Goal: Task Accomplishment & Management: Manage account settings

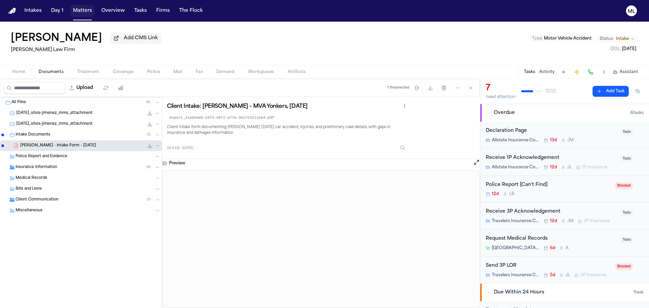
click at [79, 15] on button "Matters" at bounding box center [82, 11] width 24 height 12
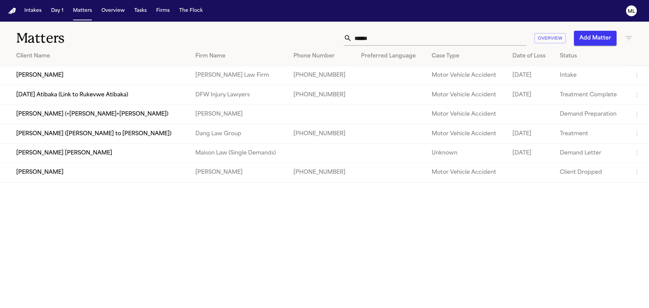
drag, startPoint x: 333, startPoint y: 45, endPoint x: 325, endPoint y: 46, distance: 7.5
click at [325, 46] on div "Matters ****** Overview Add Matter" at bounding box center [324, 34] width 649 height 25
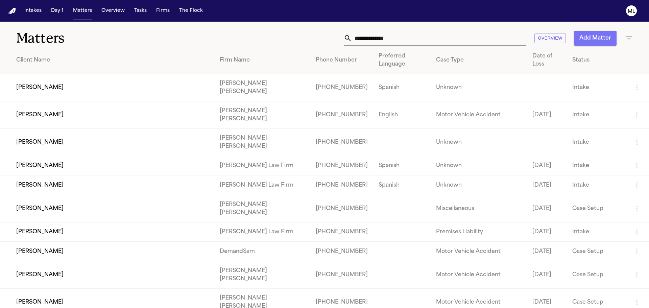
click at [586, 40] on button "Add Matter" at bounding box center [595, 38] width 43 height 15
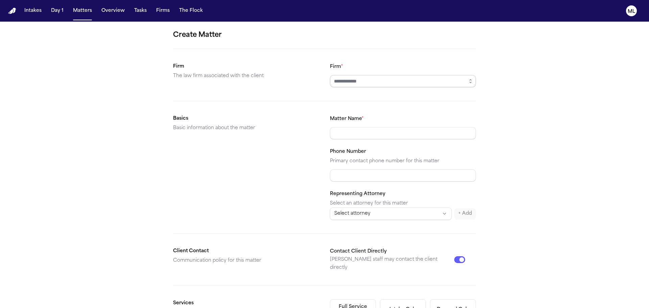
click at [365, 81] on input "Firm *" at bounding box center [403, 81] width 146 height 12
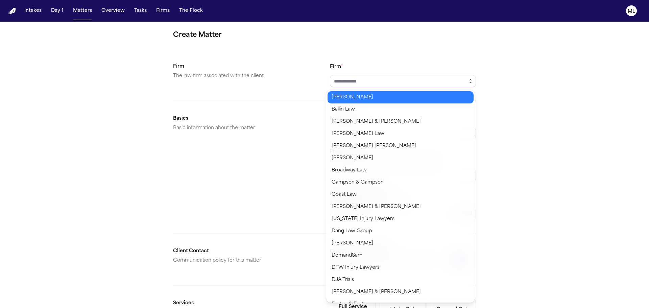
click at [468, 81] on icon "button" at bounding box center [470, 80] width 5 height 5
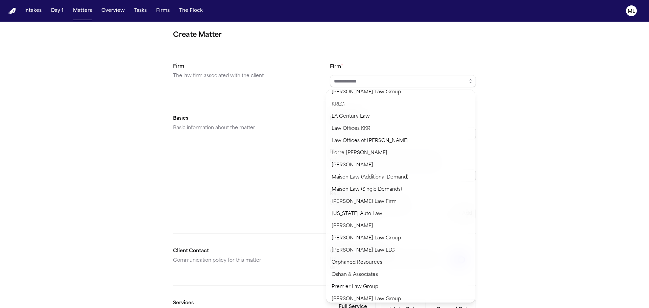
scroll to position [406, 0]
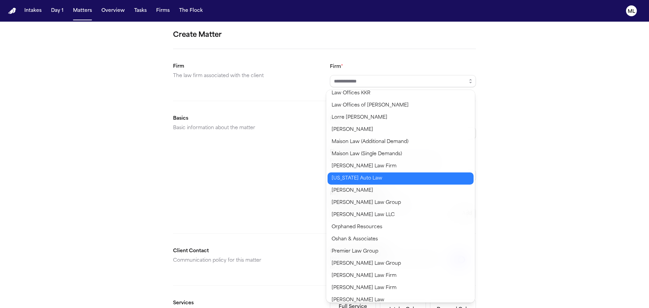
type input "**********"
click at [358, 179] on body "**********" at bounding box center [324, 154] width 649 height 308
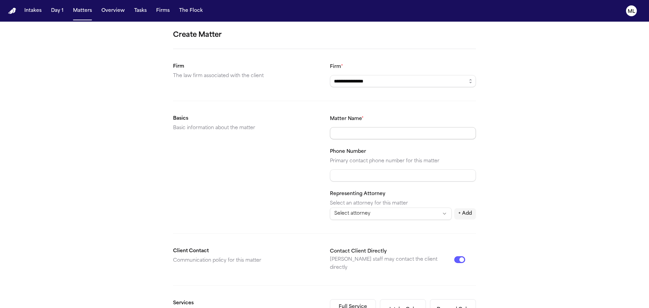
click at [360, 136] on input "Matter Name *" at bounding box center [403, 133] width 146 height 12
type input "**********"
click at [397, 213] on html "**********" at bounding box center [324, 154] width 649 height 308
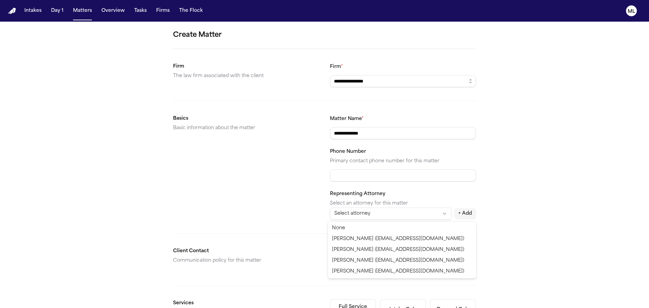
select select "**********"
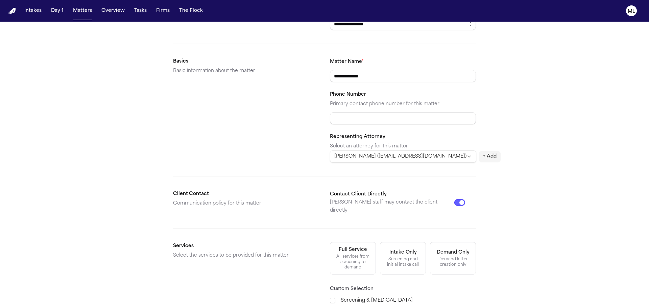
scroll to position [101, 0]
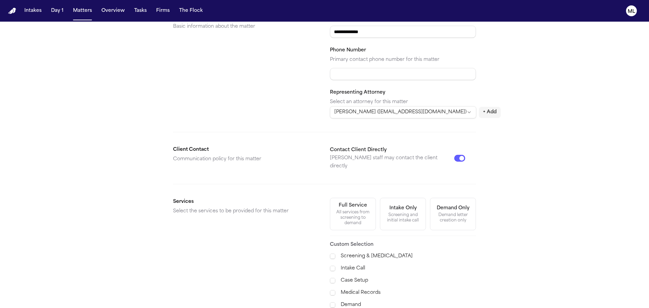
click at [461, 155] on button "Contact Client Directly" at bounding box center [459, 158] width 11 height 7
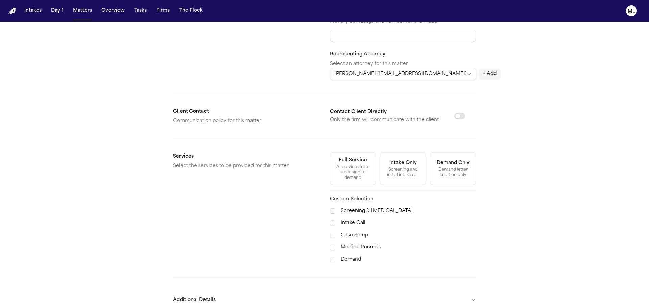
scroll to position [169, 0]
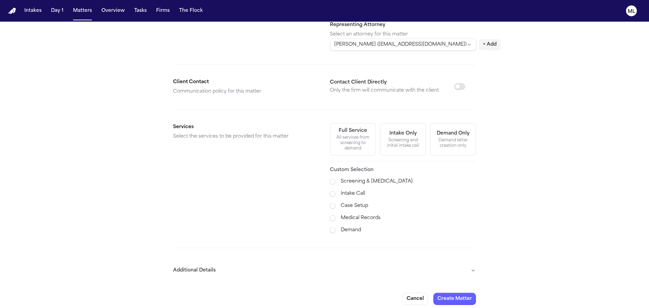
click at [350, 204] on label "Case Setup" at bounding box center [408, 206] width 135 height 8
click at [348, 214] on div "Screening & [MEDICAL_DATA] Intake Call Case Setup Medical Records Demand" at bounding box center [403, 206] width 146 height 57
click at [351, 216] on label "Medical Records" at bounding box center [408, 218] width 135 height 8
click at [350, 230] on label "Demand" at bounding box center [408, 230] width 135 height 8
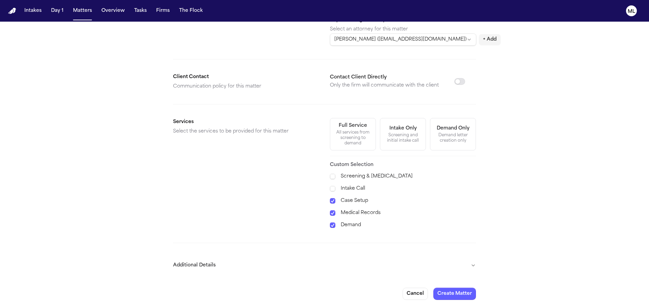
click at [382, 269] on button "Additional Details" at bounding box center [324, 266] width 303 height 18
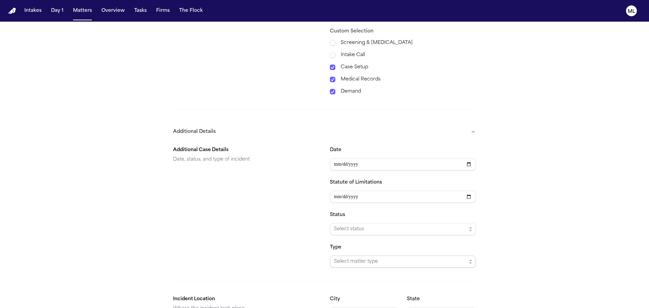
scroll to position [309, 0]
type input "**********"
click at [337, 198] on input "Statute of Limitations" at bounding box center [403, 195] width 146 height 12
type input "**********"
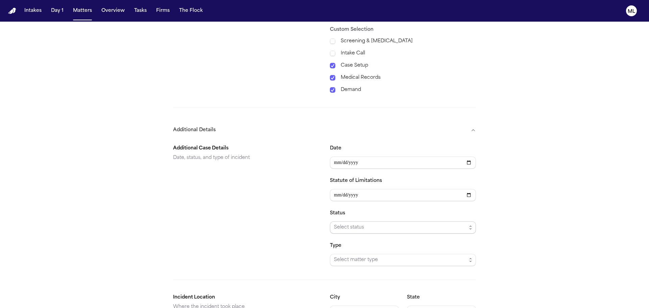
click at [360, 231] on span "Select status" at bounding box center [400, 227] width 133 height 8
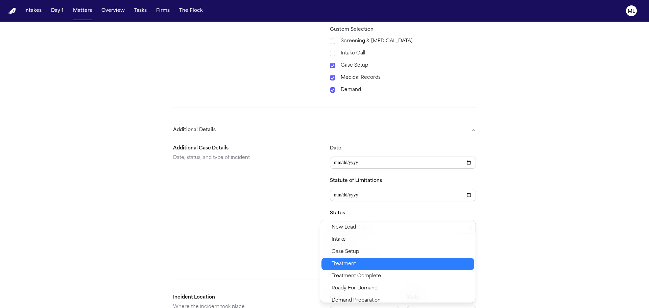
click at [353, 258] on div "Treatment" at bounding box center [398, 264] width 153 height 12
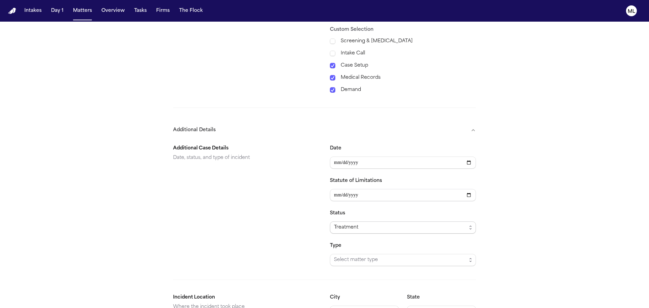
click at [359, 227] on div "Treatment" at bounding box center [400, 227] width 133 height 8
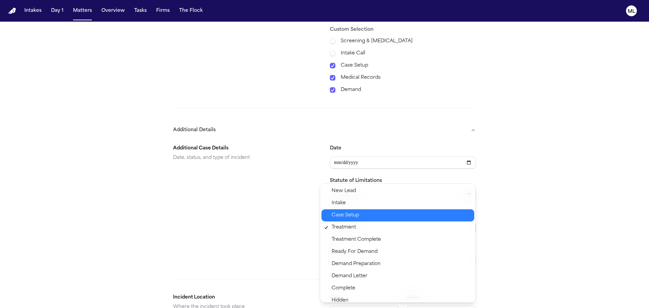
click at [355, 217] on span "Case Setup" at bounding box center [345, 215] width 27 height 8
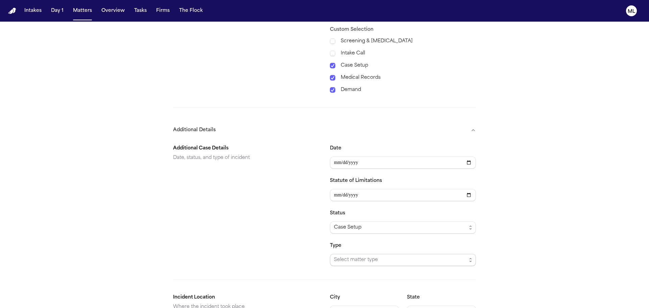
click at [350, 260] on span "Select matter type" at bounding box center [400, 260] width 133 height 8
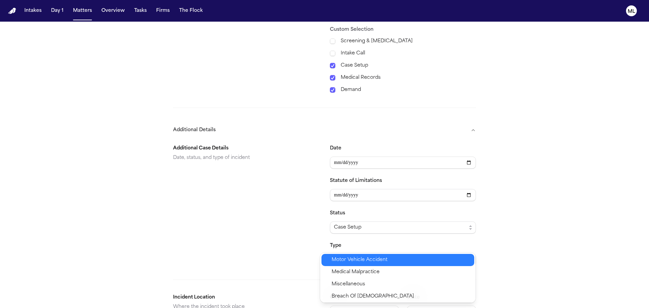
click at [351, 262] on span "Motor Vehicle Accident" at bounding box center [360, 260] width 56 height 8
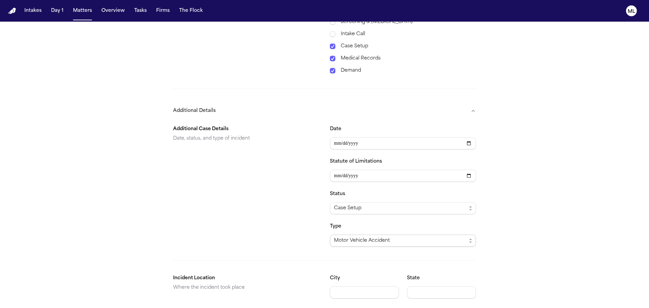
scroll to position [358, 0]
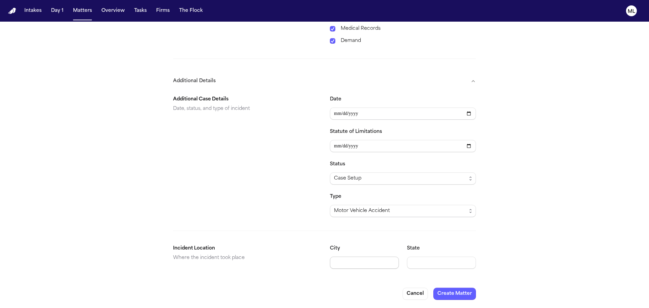
click at [345, 266] on input "City" at bounding box center [364, 263] width 69 height 12
type input "**********"
click at [424, 258] on input "State" at bounding box center [441, 263] width 69 height 12
type input "**"
click at [456, 296] on button "Create Matter" at bounding box center [454, 294] width 43 height 12
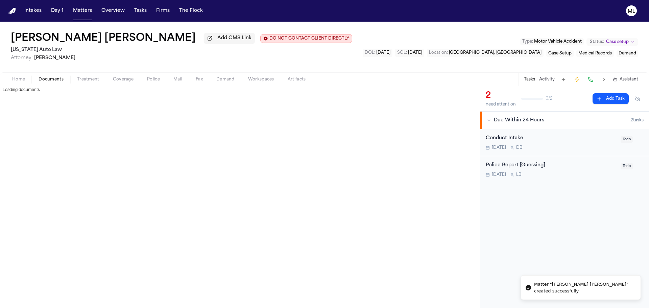
click at [54, 78] on span "Documents" at bounding box center [51, 79] width 25 height 5
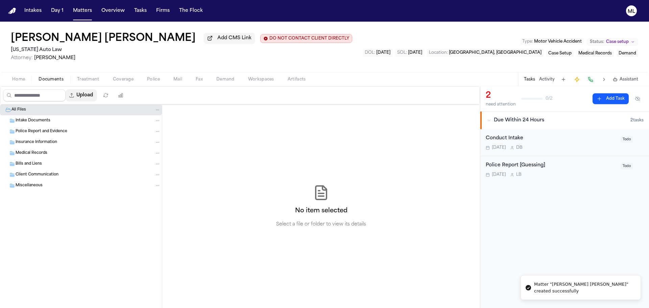
click at [93, 94] on button "Upload" at bounding box center [81, 95] width 31 height 12
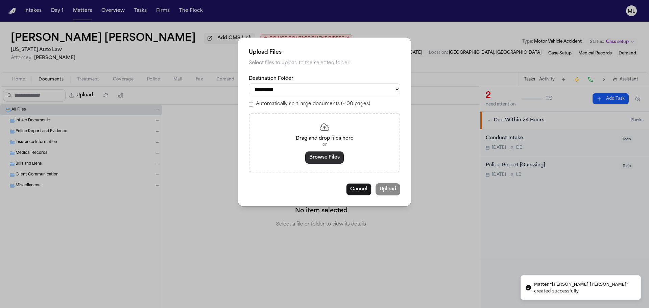
click at [341, 162] on button "Browse Files" at bounding box center [324, 157] width 39 height 12
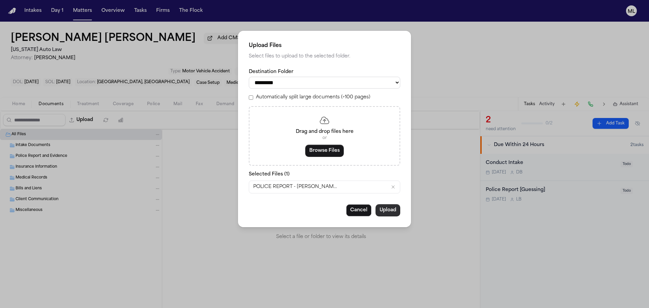
click at [392, 207] on button "Upload" at bounding box center [388, 210] width 25 height 12
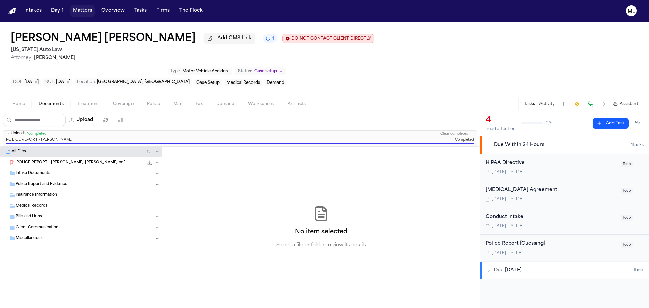
drag, startPoint x: 77, startPoint y: 14, endPoint x: 76, endPoint y: 8, distance: 5.5
click at [77, 14] on button "Matters" at bounding box center [82, 11] width 24 height 12
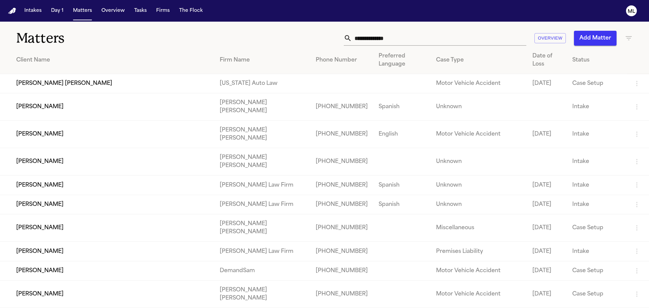
click at [410, 38] on input "text" at bounding box center [439, 38] width 174 height 15
click at [576, 39] on button "Add Matter" at bounding box center [595, 38] width 43 height 15
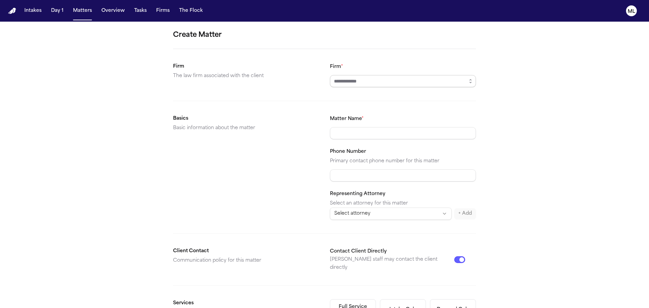
click at [384, 83] on input "Firm *" at bounding box center [403, 81] width 146 height 12
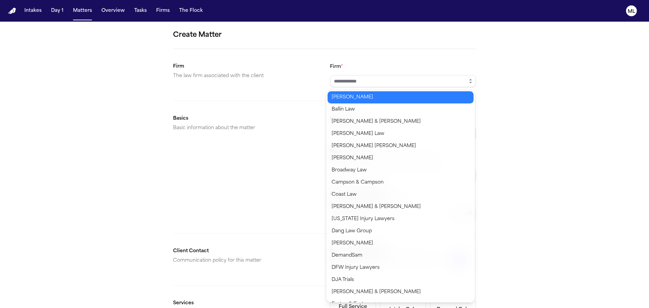
click at [469, 81] on icon "button" at bounding box center [470, 80] width 5 height 5
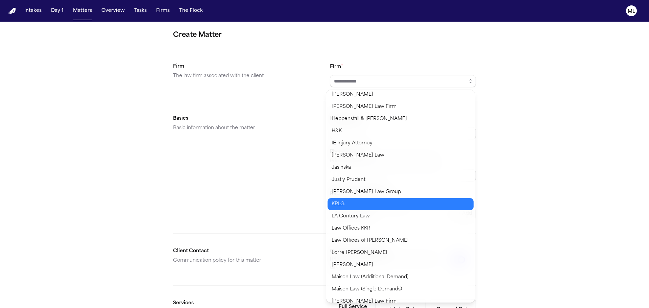
scroll to position [338, 0]
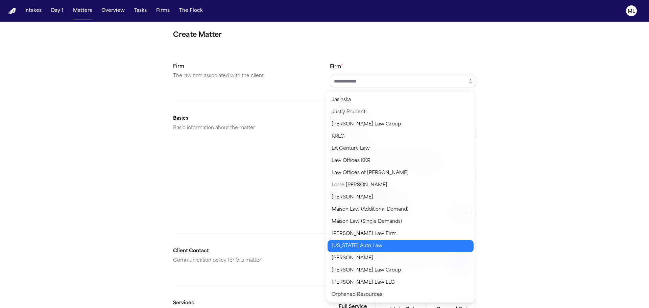
type input "**********"
click at [368, 247] on body "**********" at bounding box center [324, 154] width 649 height 308
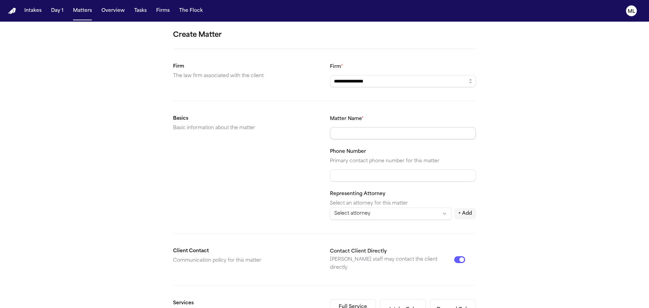
click at [352, 136] on input "Matter Name *" at bounding box center [403, 133] width 146 height 12
type input "**********"
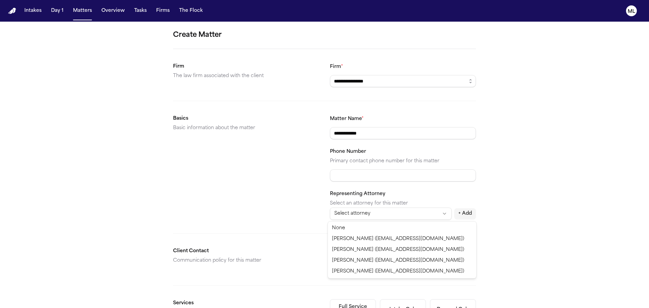
click at [371, 213] on html "**********" at bounding box center [324, 154] width 649 height 308
select select "**********"
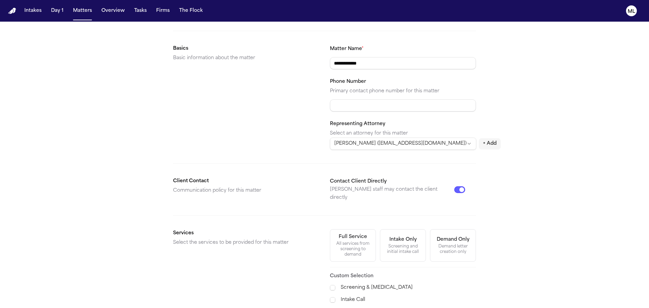
scroll to position [169, 0]
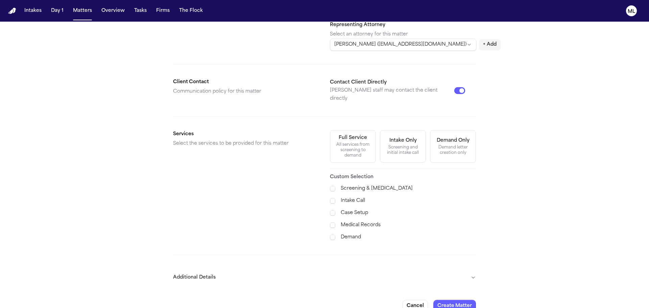
click at [352, 209] on label "Case Setup" at bounding box center [408, 213] width 135 height 8
click at [355, 221] on label "Medical Records" at bounding box center [408, 225] width 135 height 8
click at [351, 233] on label "Demand" at bounding box center [408, 237] width 135 height 8
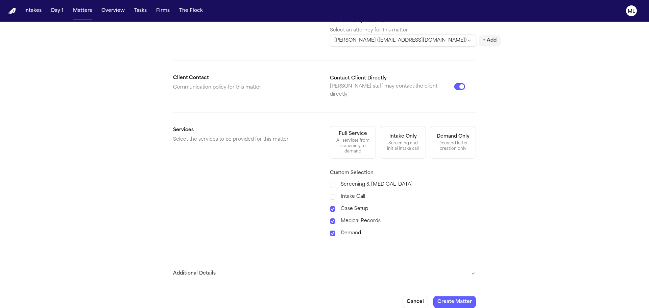
scroll to position [174, 0]
click at [408, 264] on button "Additional Details" at bounding box center [324, 273] width 303 height 18
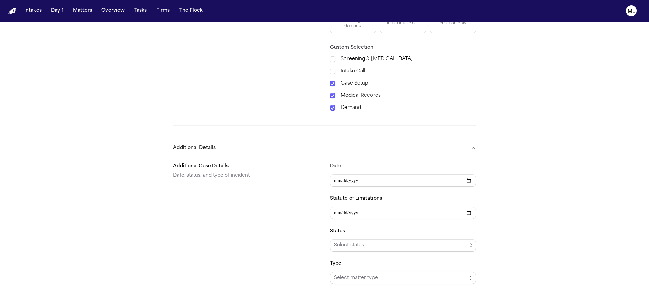
scroll to position [309, 0]
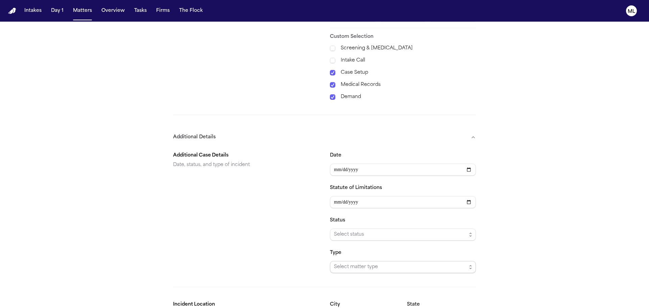
click at [351, 263] on span "Select matter type" at bounding box center [400, 267] width 133 height 8
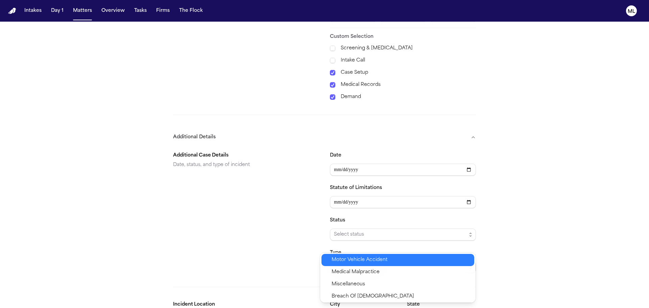
click at [348, 260] on span "Motor Vehicle Accident" at bounding box center [360, 260] width 56 height 8
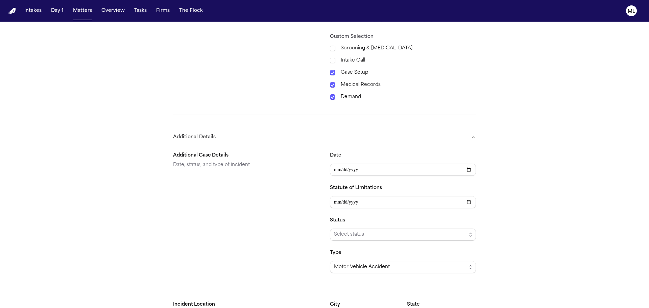
scroll to position [358, 0]
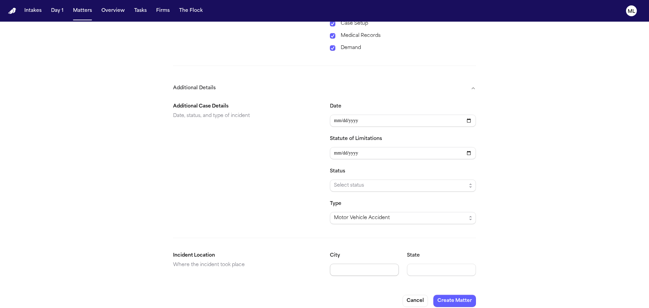
click at [341, 264] on input "City" at bounding box center [364, 270] width 69 height 12
type input "*******"
type input "**"
type input "**********"
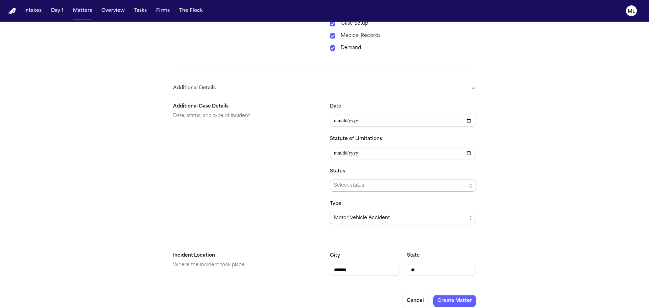
click at [369, 182] on span "Select status" at bounding box center [400, 186] width 133 height 8
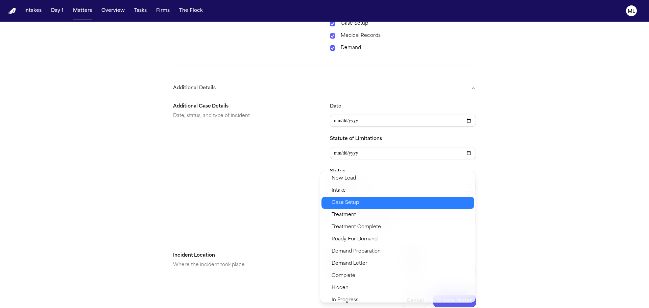
click at [364, 201] on span "Case Setup" at bounding box center [401, 203] width 139 height 8
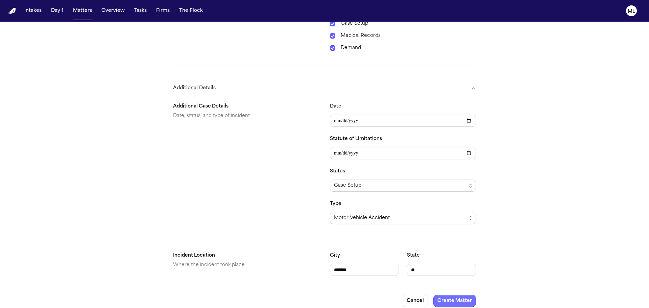
click at [463, 296] on button "Create Matter" at bounding box center [454, 301] width 43 height 12
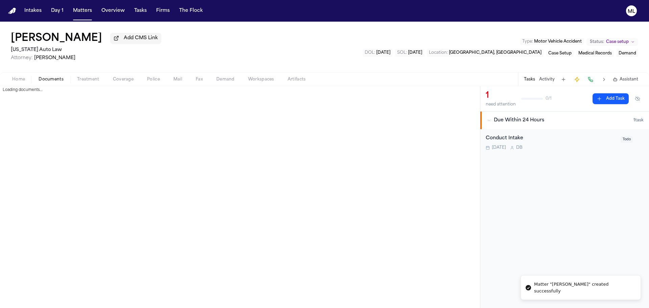
click at [47, 81] on span "Documents" at bounding box center [51, 79] width 25 height 5
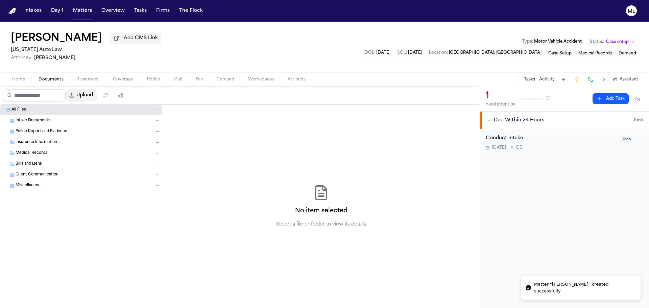
click at [87, 93] on button "Upload" at bounding box center [81, 95] width 31 height 12
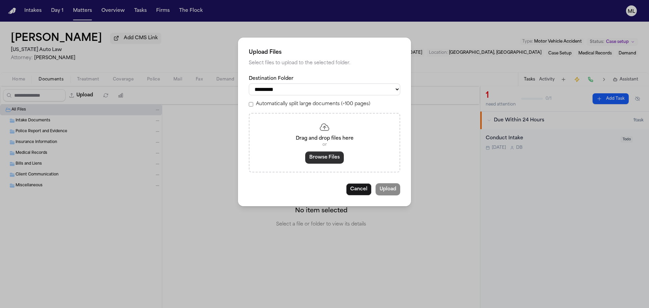
click at [328, 160] on button "Browse Files" at bounding box center [324, 157] width 39 height 12
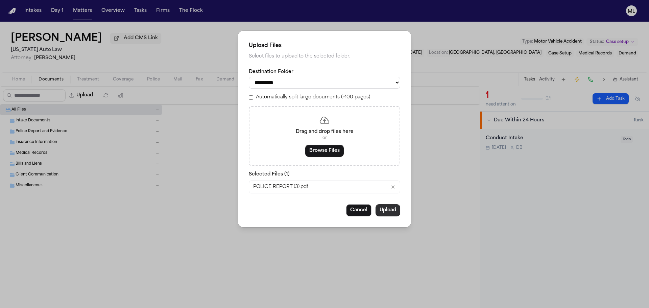
click at [384, 212] on button "Upload" at bounding box center [388, 210] width 25 height 12
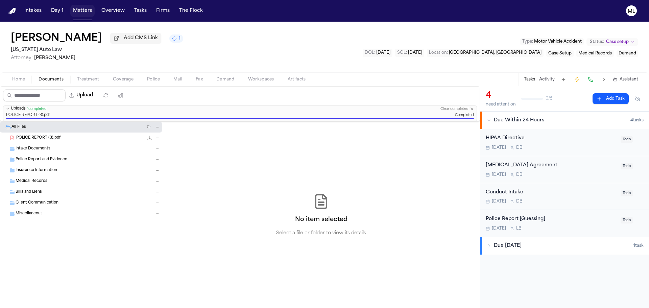
click at [77, 9] on button "Matters" at bounding box center [82, 11] width 24 height 12
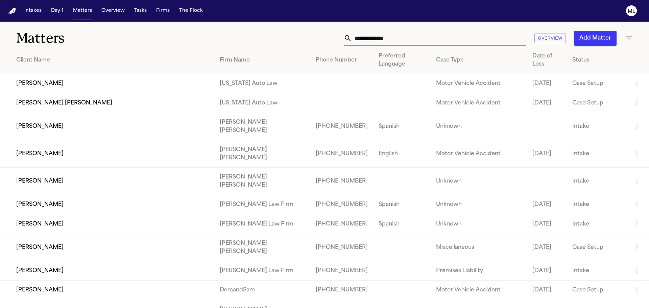
click at [356, 38] on input "text" at bounding box center [439, 38] width 174 height 15
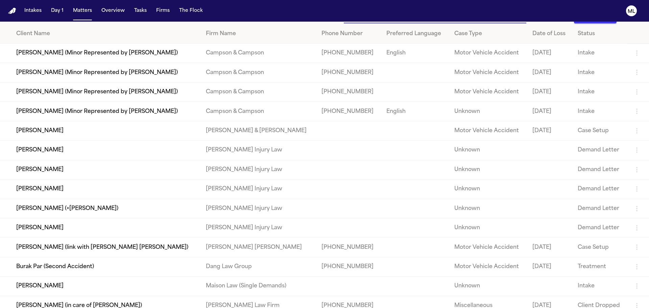
scroll to position [49, 0]
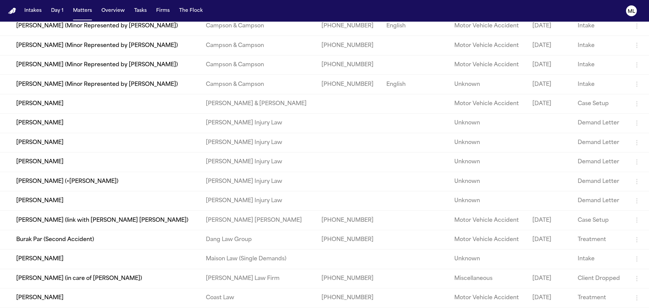
type input "*****"
click at [75, 298] on td "[PERSON_NAME]" at bounding box center [100, 297] width 201 height 19
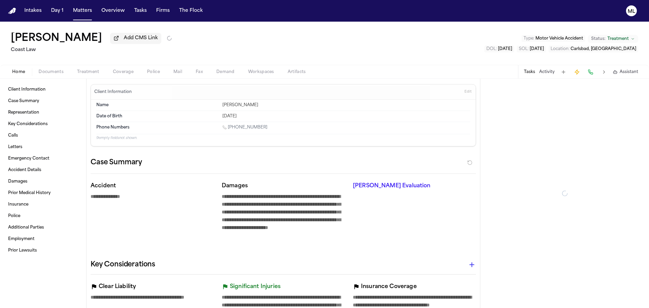
type textarea "*"
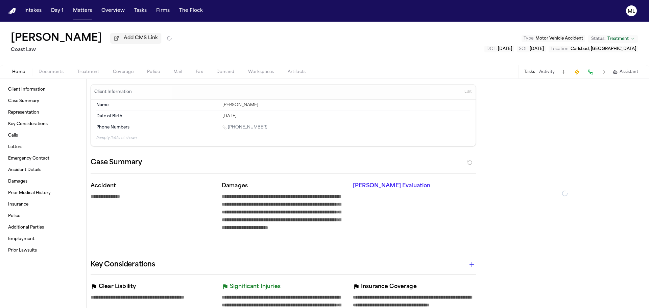
type textarea "*"
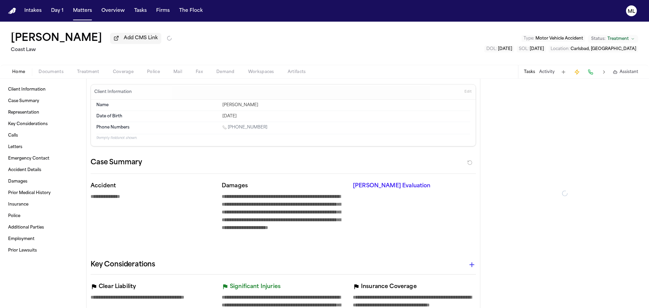
type textarea "*"
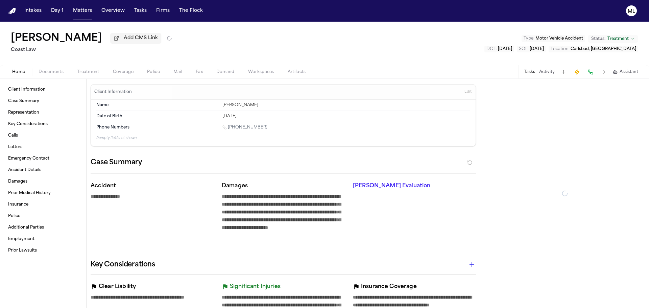
type textarea "*"
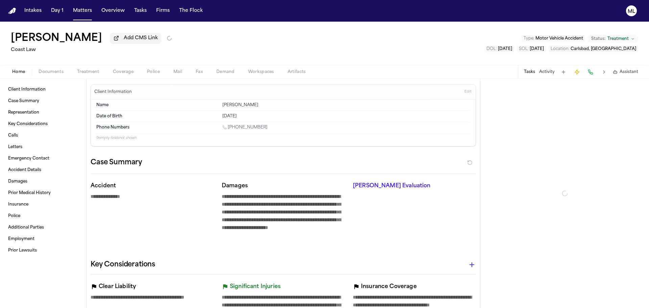
type textarea "*"
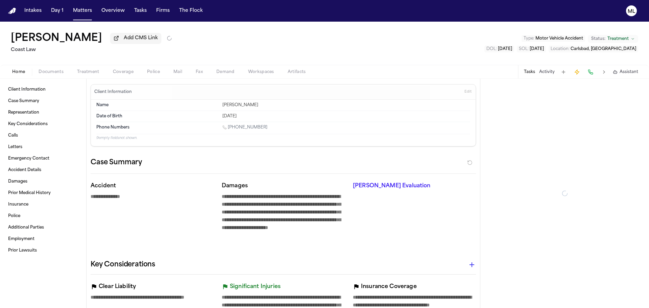
type textarea "*"
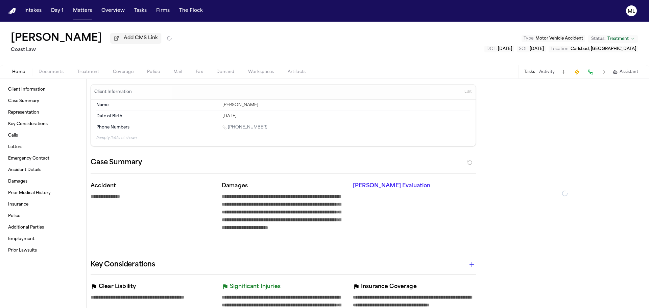
type textarea "*"
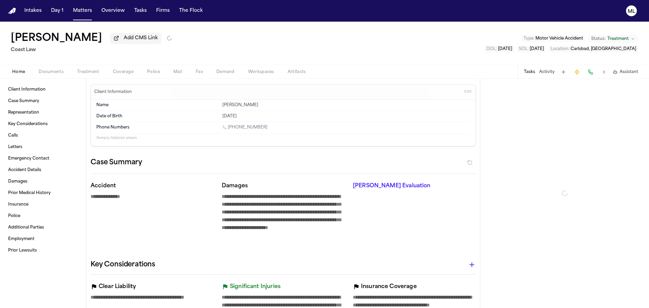
type textarea "*"
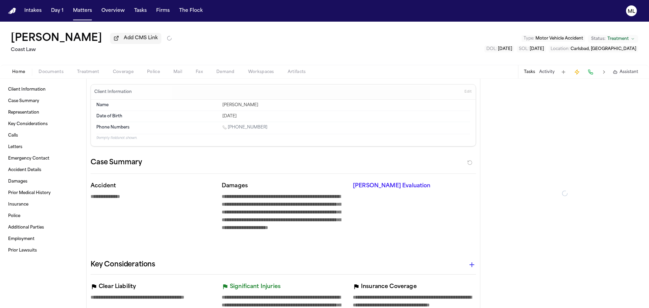
type textarea "*"
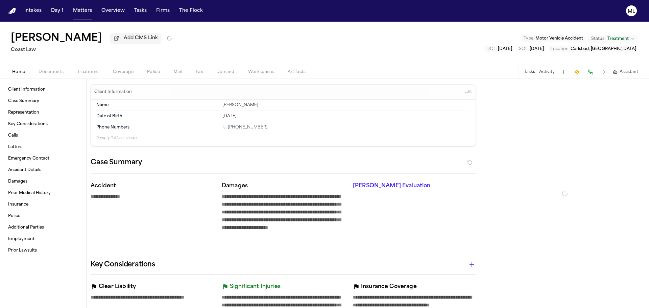
type textarea "*"
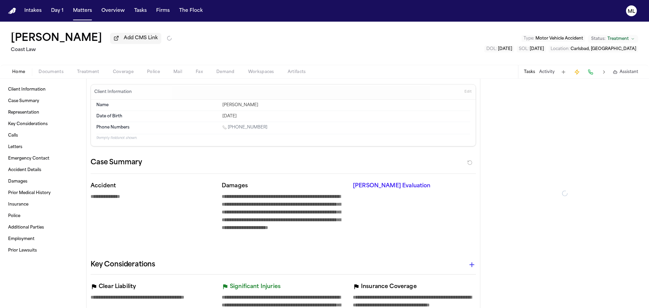
type textarea "*"
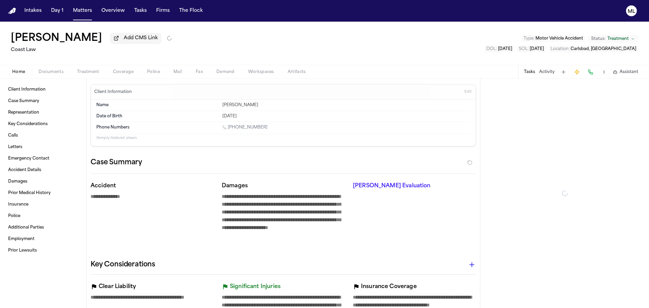
type textarea "*"
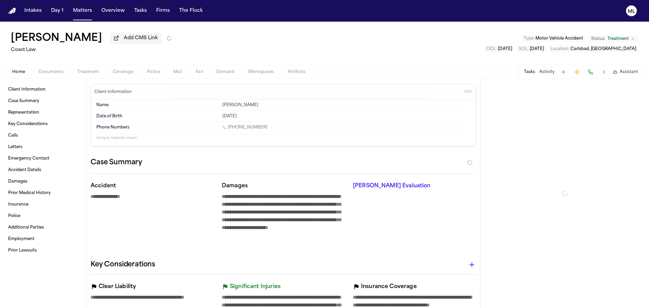
type textarea "*"
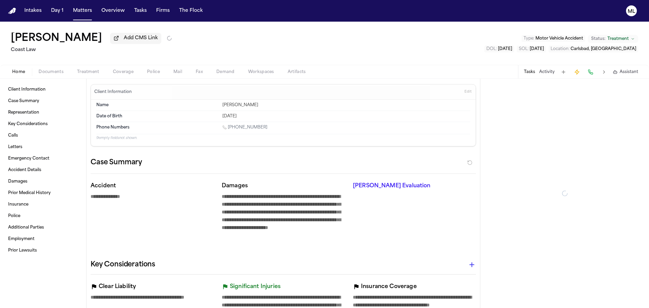
type textarea "*"
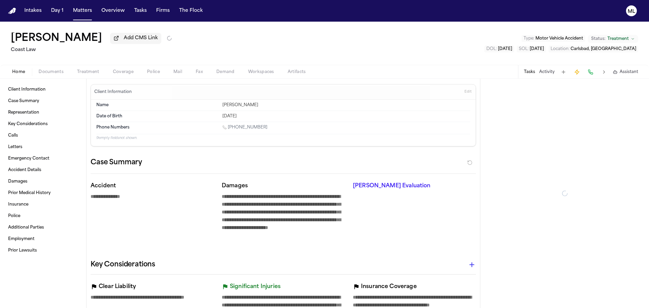
type textarea "*"
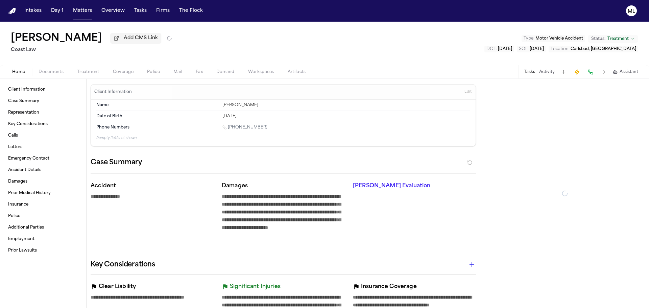
type textarea "*"
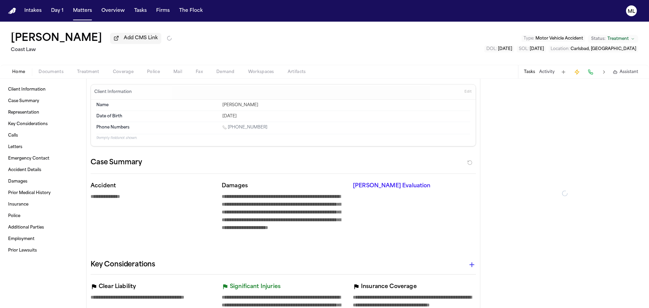
type textarea "*"
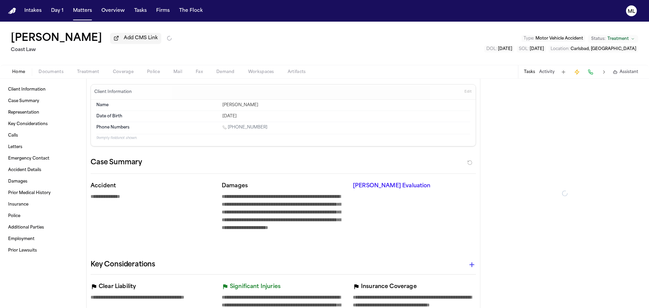
type textarea "*"
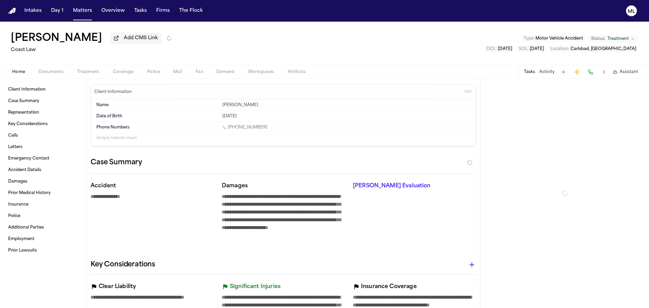
type textarea "*"
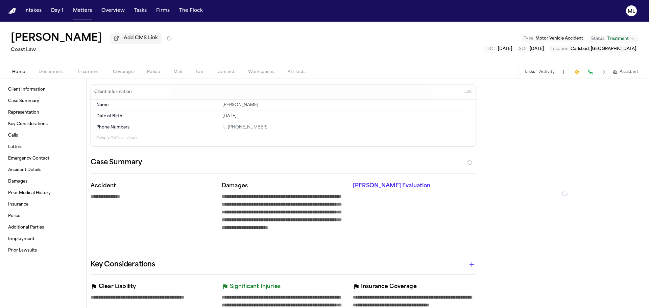
type textarea "*"
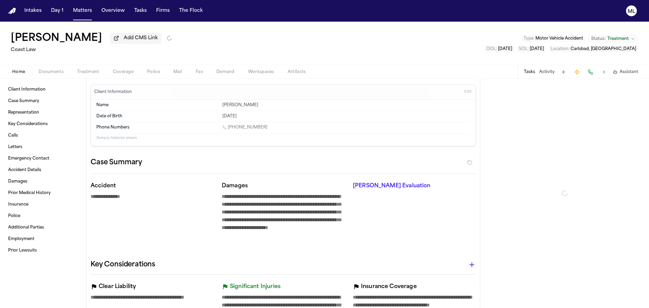
type textarea "*"
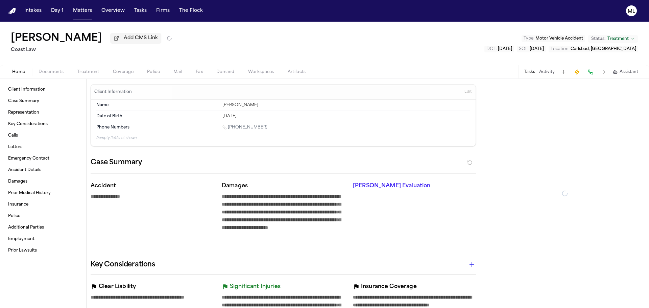
type textarea "*"
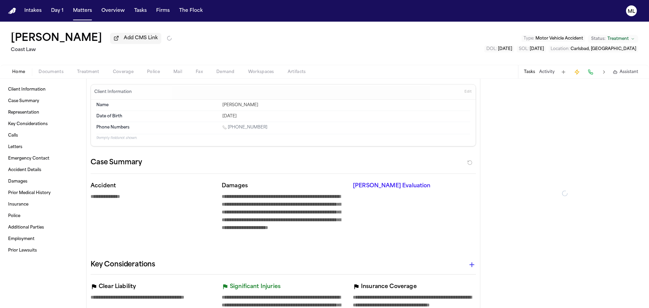
type textarea "*"
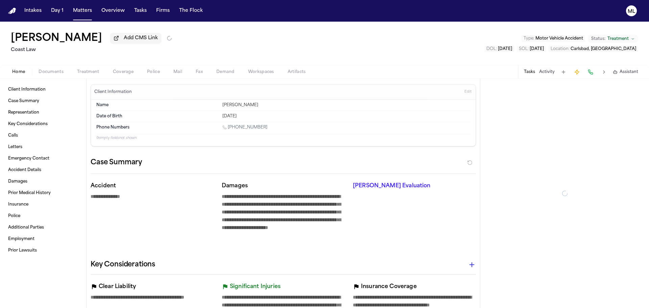
type textarea "*"
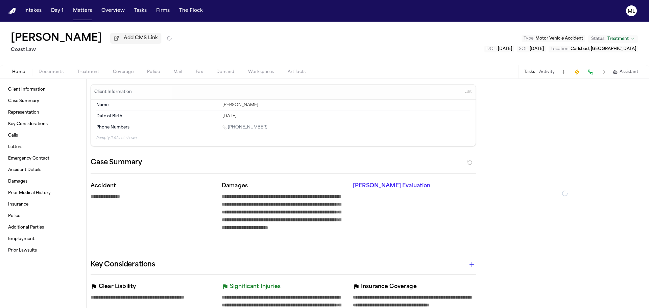
type textarea "*"
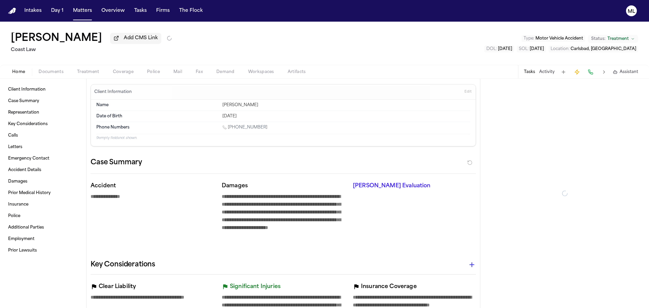
type textarea "*"
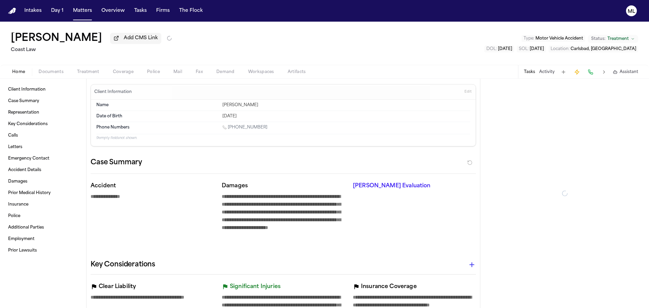
type textarea "*"
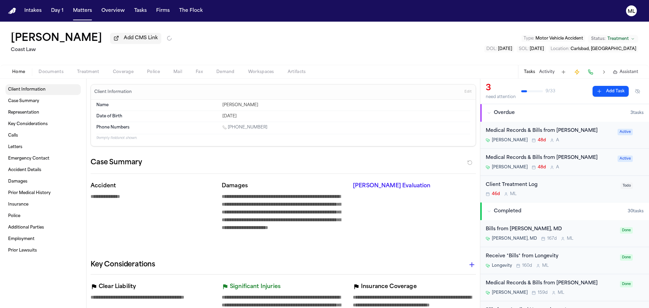
type textarea "*"
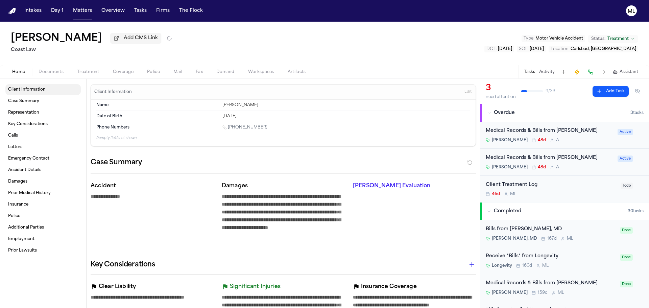
type textarea "*"
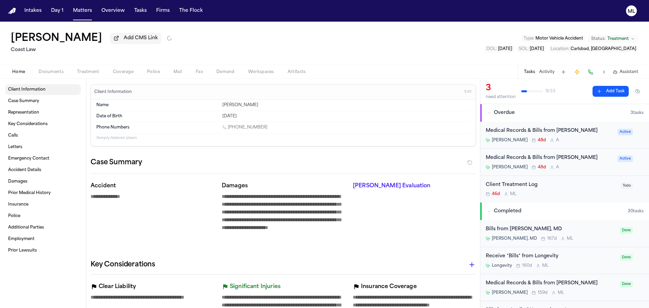
type textarea "*"
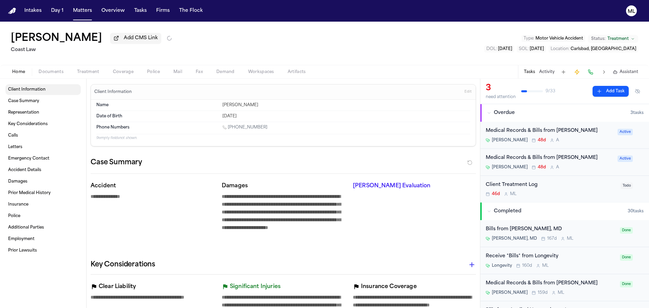
type textarea "*"
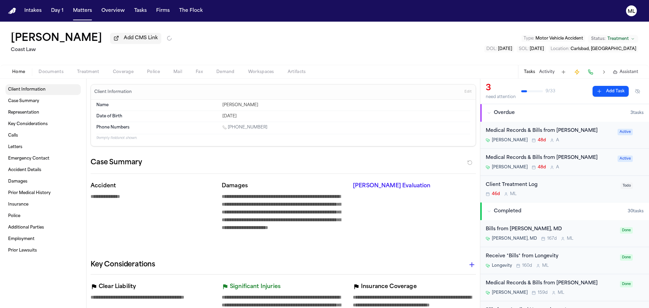
type textarea "*"
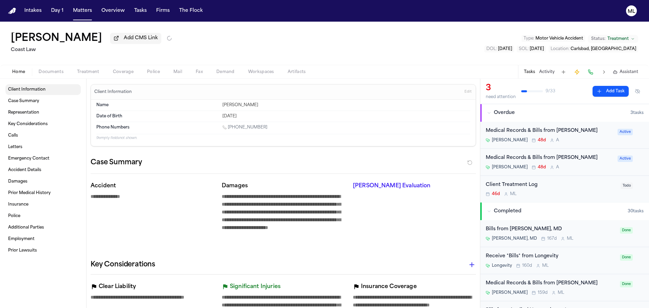
type textarea "*"
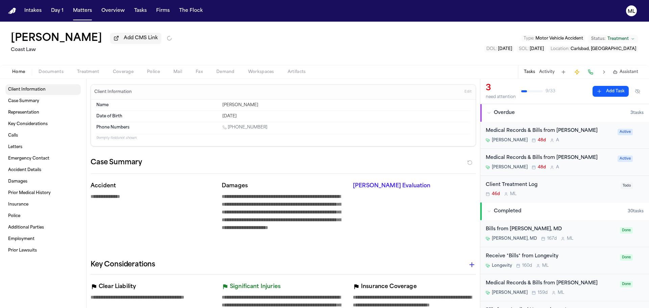
type textarea "*"
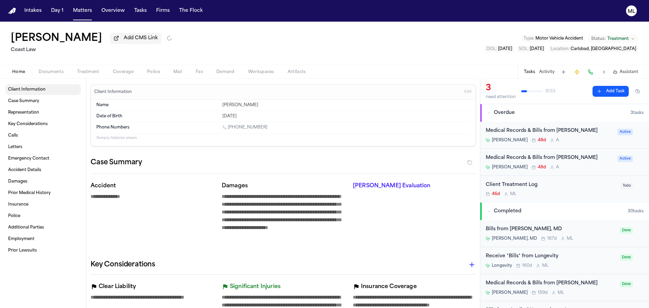
type textarea "*"
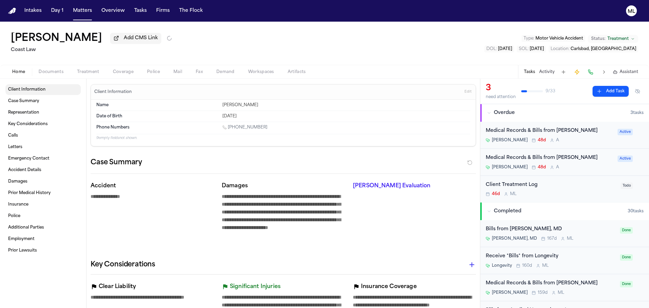
type textarea "*"
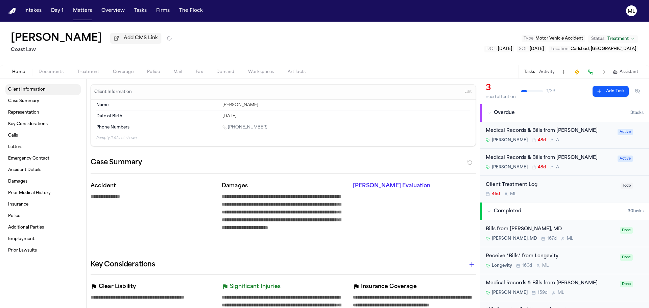
type textarea "*"
click at [588, 146] on div "Medical Records & Bills from [PERSON_NAME] [PERSON_NAME] 48d A Active" at bounding box center [564, 135] width 169 height 27
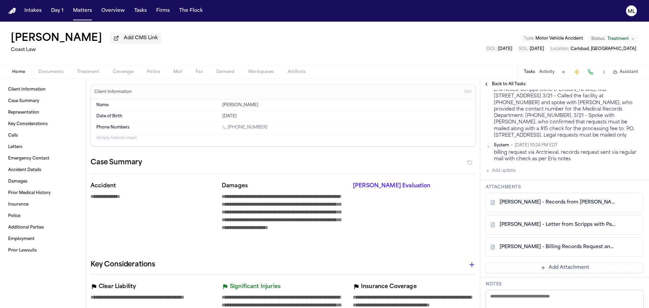
scroll to position [642, 0]
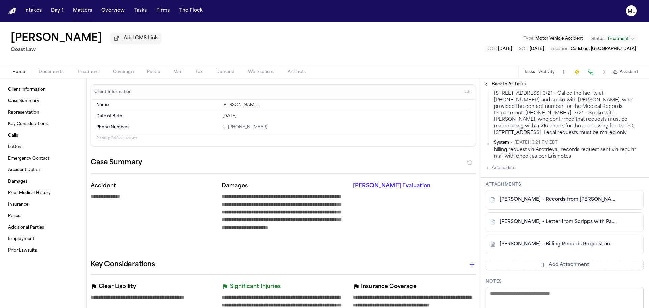
click at [559, 203] on link "[PERSON_NAME] - Records from [PERSON_NAME] at Scripps" at bounding box center [558, 199] width 117 height 7
click at [558, 270] on button "Add Attachment" at bounding box center [565, 265] width 158 height 11
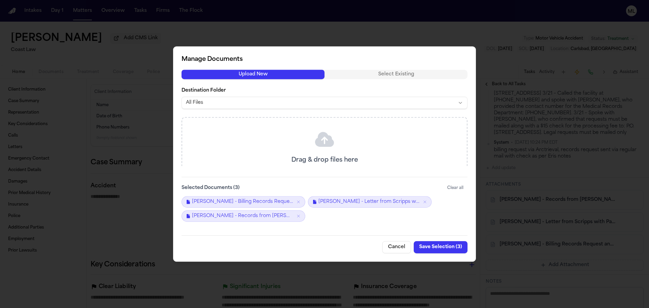
click at [244, 74] on button "Upload New" at bounding box center [253, 74] width 143 height 9
click at [255, 73] on button "Upload New" at bounding box center [253, 74] width 143 height 9
click at [398, 245] on button "Cancel" at bounding box center [396, 247] width 29 height 12
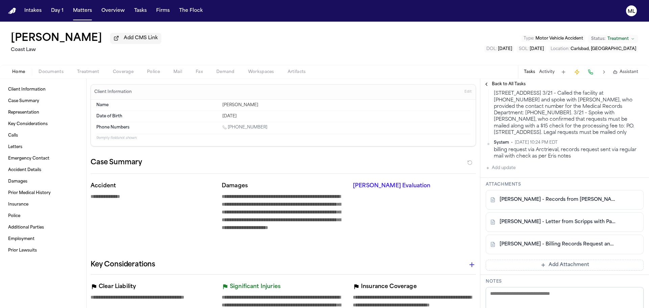
click at [554, 270] on button "Add Attachment" at bounding box center [565, 265] width 158 height 11
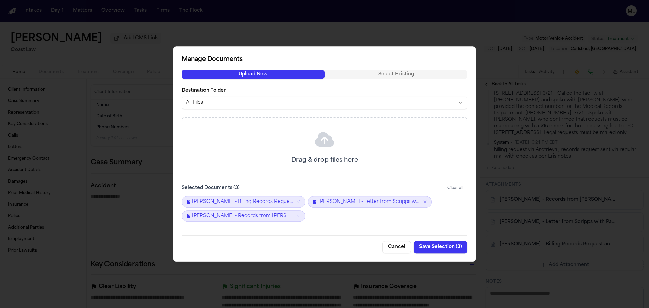
click at [320, 150] on icon at bounding box center [325, 139] width 22 height 22
click at [331, 135] on icon at bounding box center [325, 139] width 22 height 22
click at [283, 76] on button "Upload New" at bounding box center [253, 74] width 143 height 9
click at [429, 248] on button "Save Selection ( 4 )" at bounding box center [440, 247] width 53 height 12
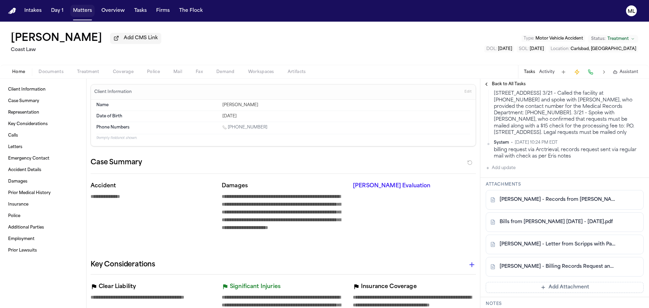
click at [82, 13] on button "Matters" at bounding box center [82, 11] width 24 height 12
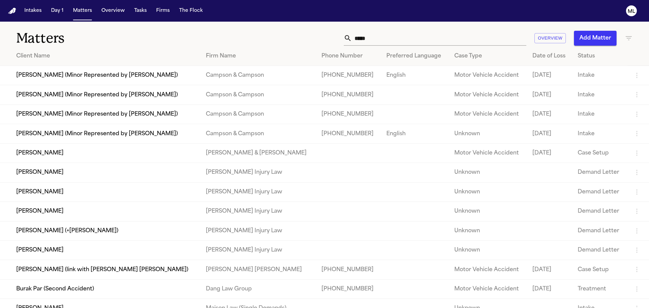
drag, startPoint x: 365, startPoint y: 35, endPoint x: 314, endPoint y: 34, distance: 51.4
click at [315, 35] on div "***** Overview Add Matter" at bounding box center [414, 38] width 437 height 15
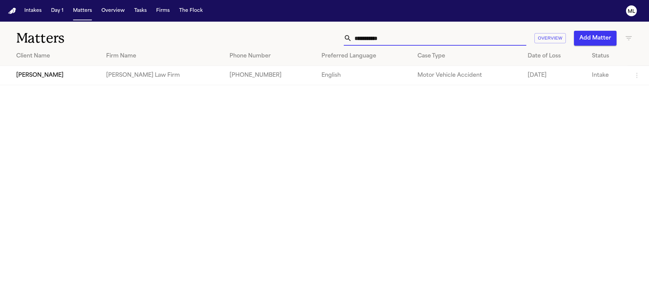
click at [63, 73] on td "[PERSON_NAME]" at bounding box center [50, 75] width 101 height 19
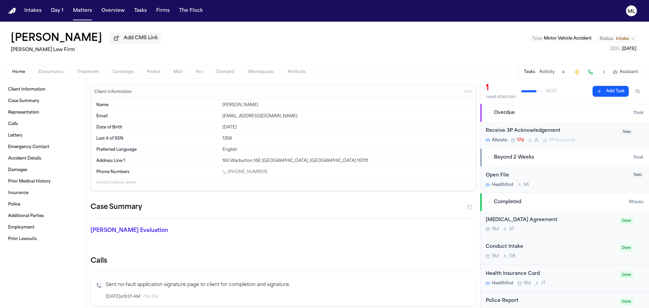
click at [61, 71] on span "Documents" at bounding box center [51, 71] width 25 height 5
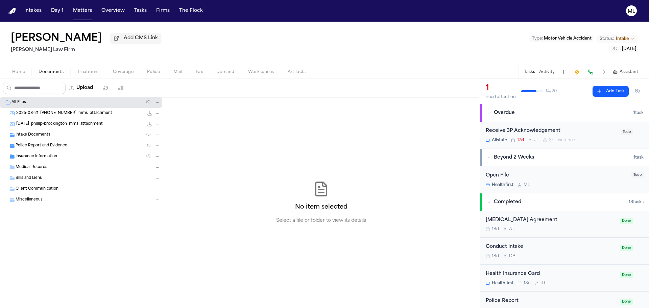
click at [42, 143] on span "Police Report and Evidence" at bounding box center [42, 146] width 52 height 6
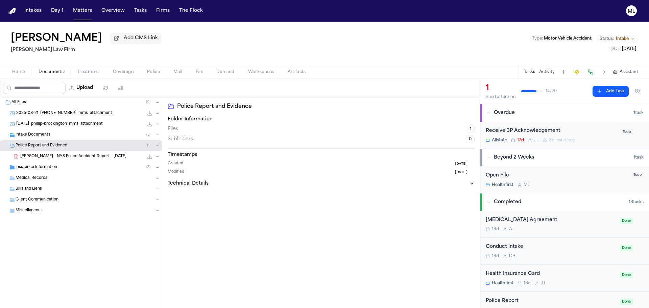
click at [56, 157] on span "[PERSON_NAME] - NYS Police Accident Report - [DATE]" at bounding box center [73, 157] width 106 height 6
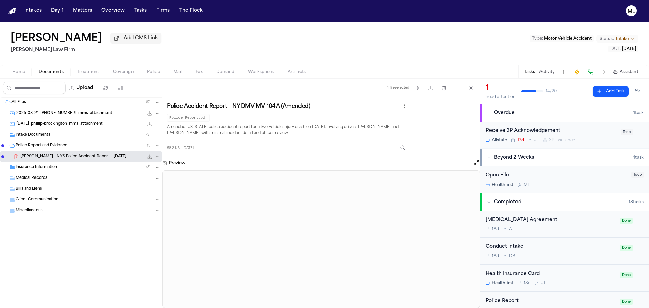
click at [63, 166] on div "Insurance Information ( 3 )" at bounding box center [88, 167] width 145 height 6
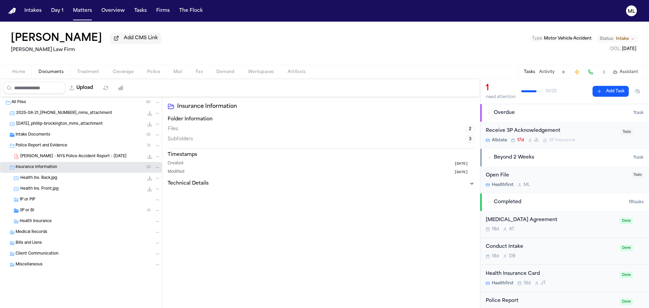
click at [60, 206] on div "3P or BI ( 1 )" at bounding box center [81, 210] width 162 height 11
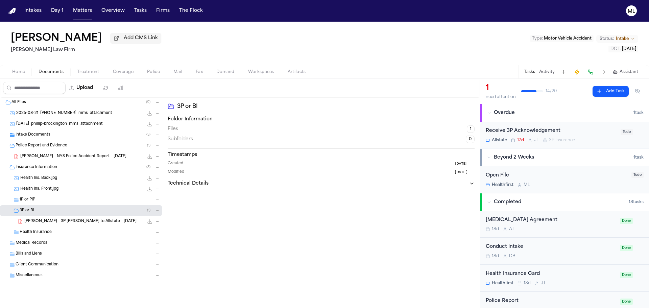
click at [86, 220] on span "[PERSON_NAME] - 3P [PERSON_NAME] to Allstate - [DATE]" at bounding box center [80, 222] width 112 height 6
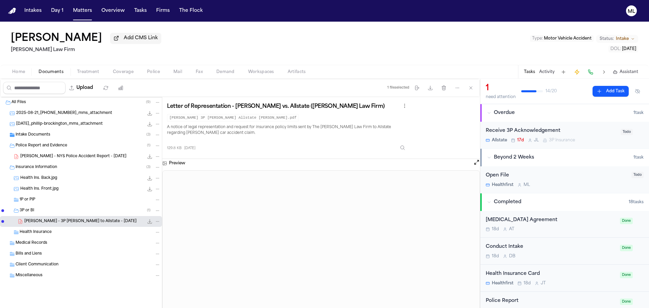
click at [86, 13] on button "Matters" at bounding box center [82, 11] width 24 height 12
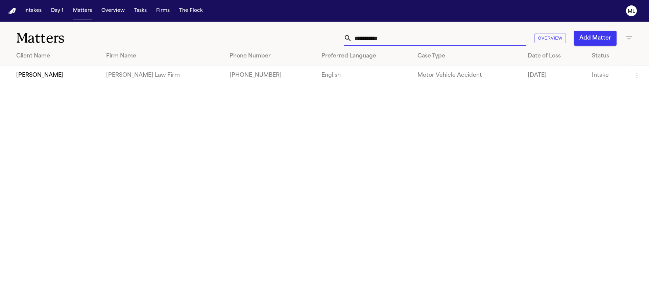
drag, startPoint x: 402, startPoint y: 42, endPoint x: 289, endPoint y: 27, distance: 113.9
click at [289, 27] on div "**********" at bounding box center [324, 34] width 649 height 25
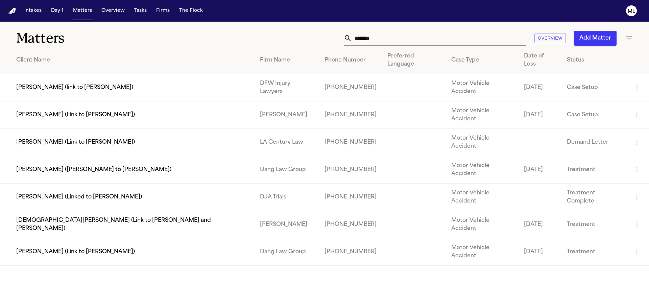
click at [85, 238] on td "[PERSON_NAME] (Link to [PERSON_NAME])" at bounding box center [127, 251] width 255 height 27
